Goal: Book appointment/travel/reservation

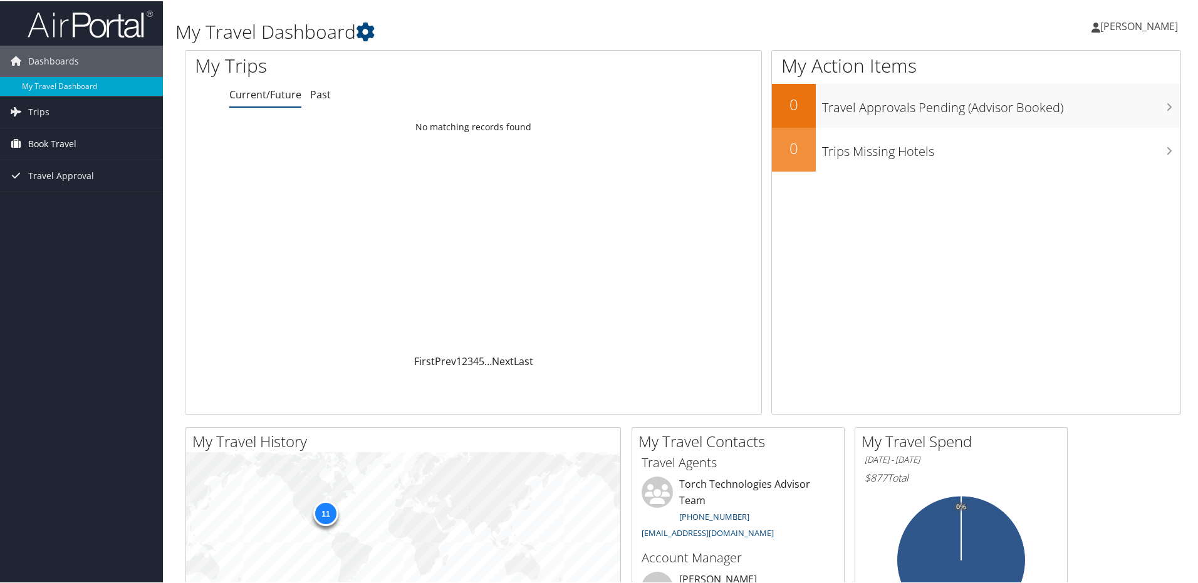
click at [49, 138] on span "Book Travel" at bounding box center [52, 142] width 48 height 31
click at [49, 166] on link "Agent Booking Request" at bounding box center [81, 168] width 163 height 19
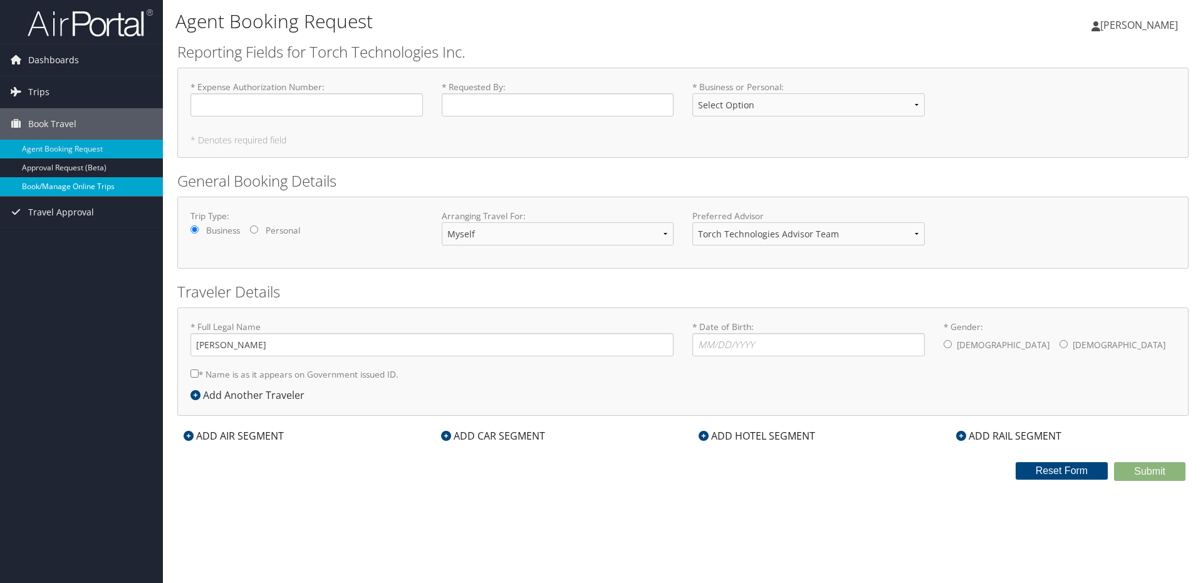
click at [66, 185] on link "Book/Manage Online Trips" at bounding box center [81, 186] width 163 height 19
